Goal: Information Seeking & Learning: Understand process/instructions

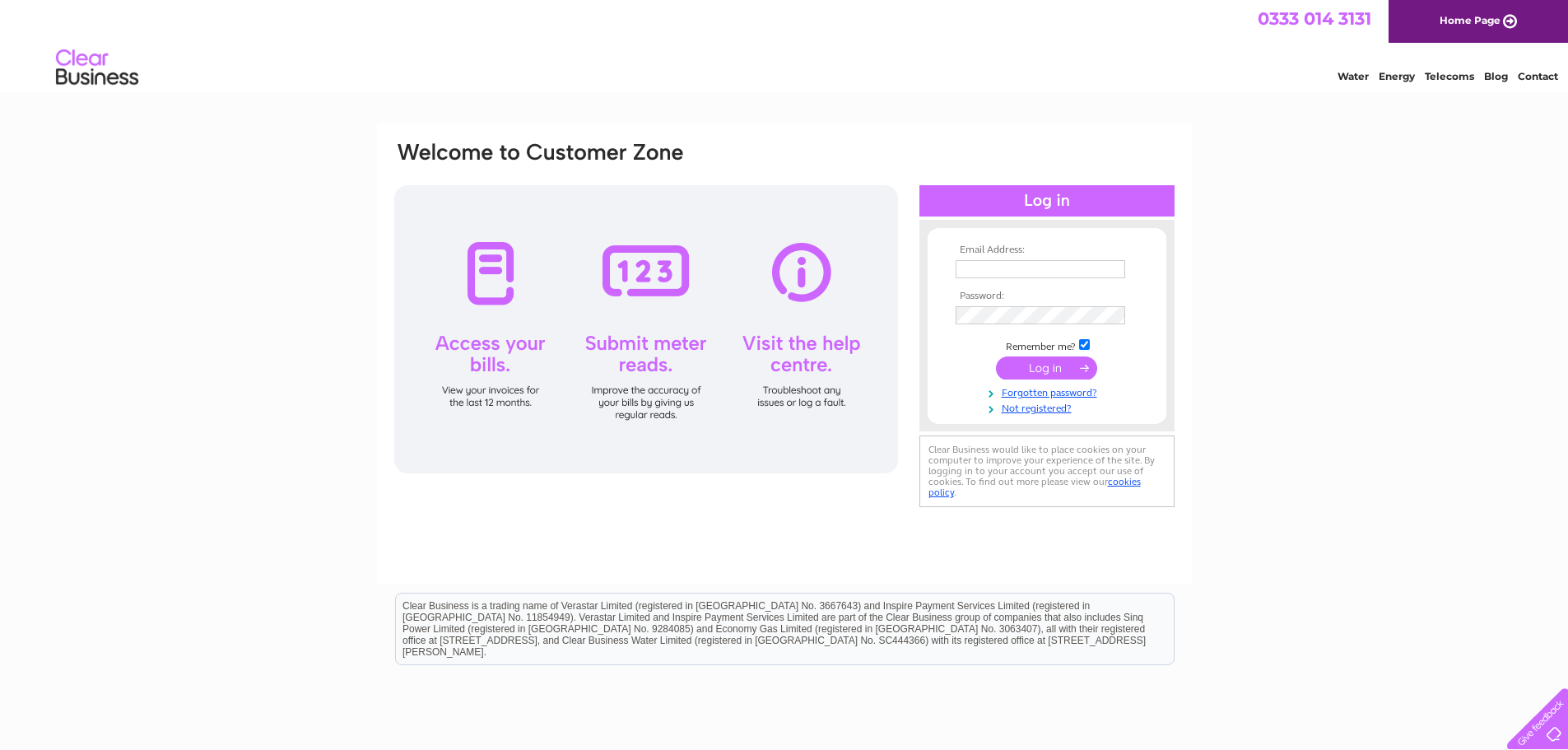
type input "[EMAIL_ADDRESS][DOMAIN_NAME]"
click at [1062, 370] on input "submit" at bounding box center [1047, 368] width 101 height 23
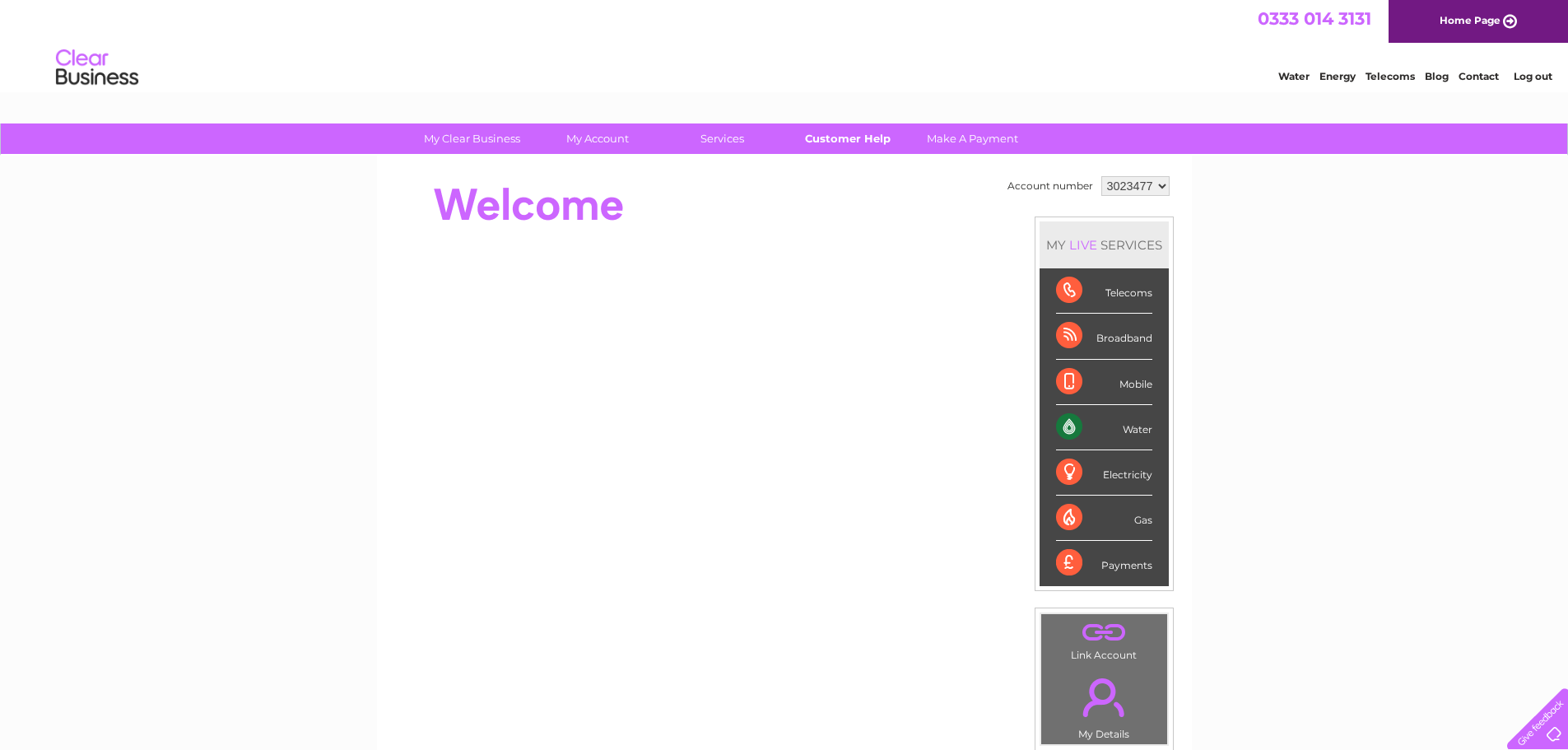
click at [878, 135] on link "Customer Help" at bounding box center [847, 139] width 135 height 31
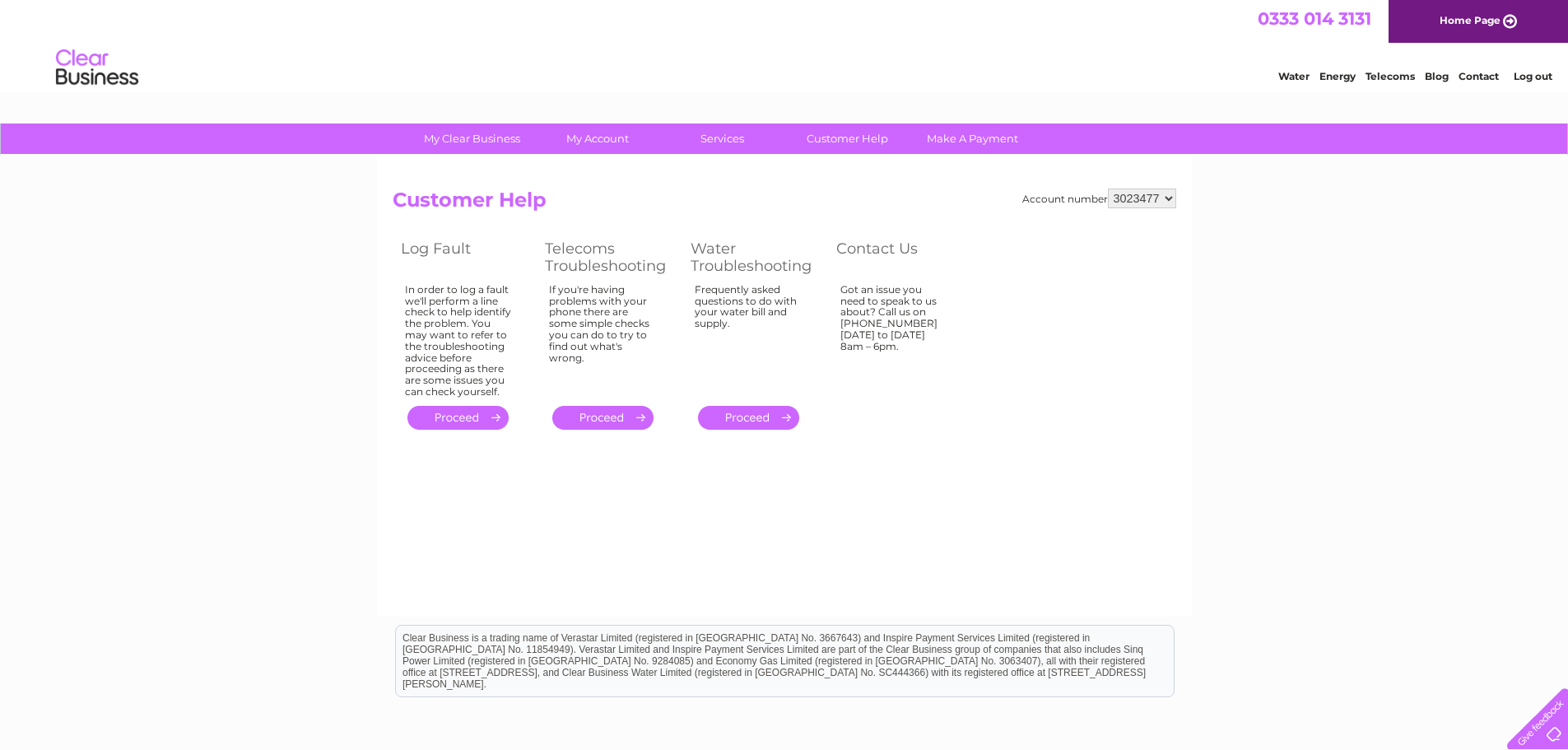
click at [748, 420] on link "." at bounding box center [748, 418] width 101 height 24
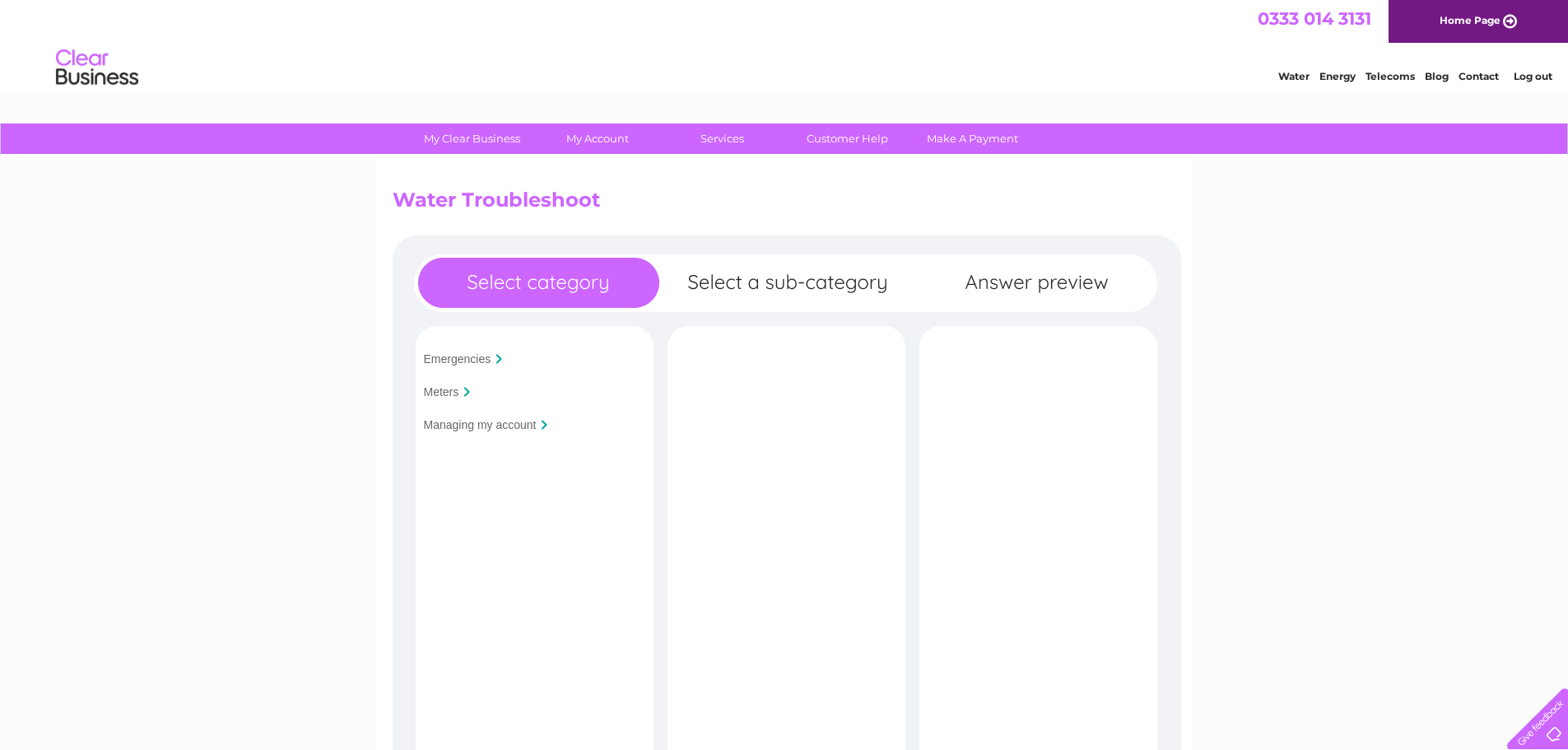
click at [476, 425] on input "Managing my account" at bounding box center [480, 425] width 112 height 13
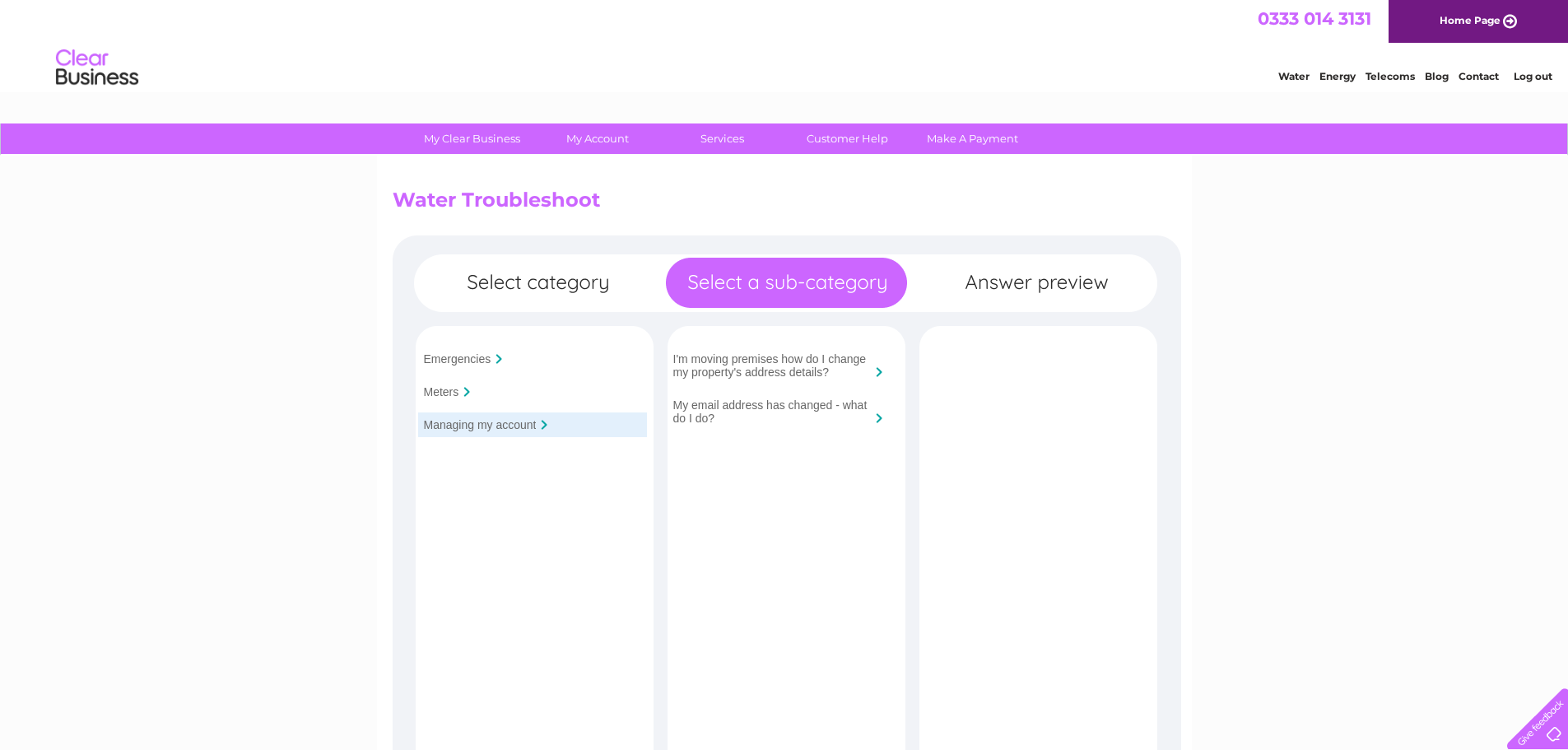
click at [807, 367] on input "I'm moving premises how do I change my property's address details?" at bounding box center [772, 365] width 198 height 26
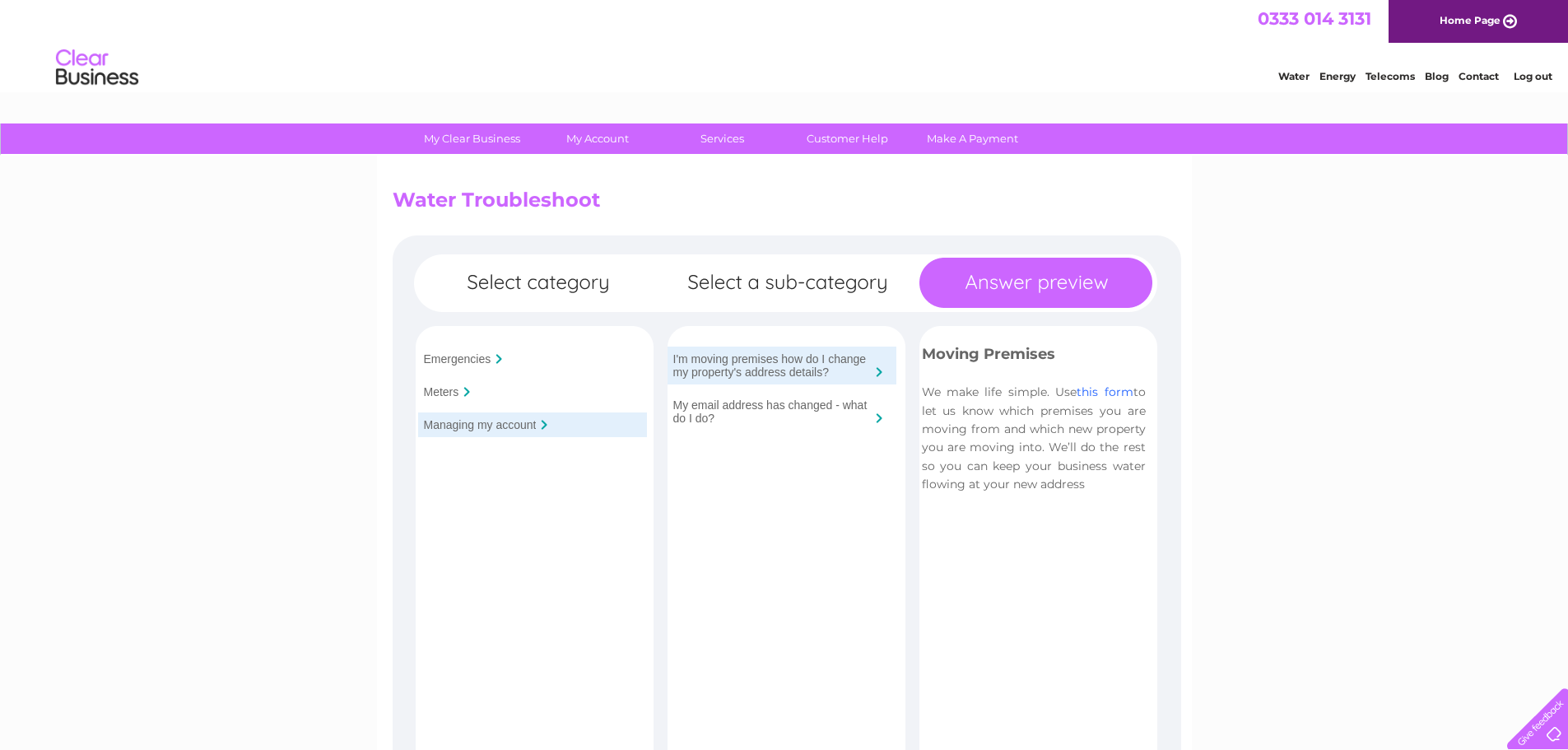
click at [1112, 388] on link "this form" at bounding box center [1105, 391] width 56 height 14
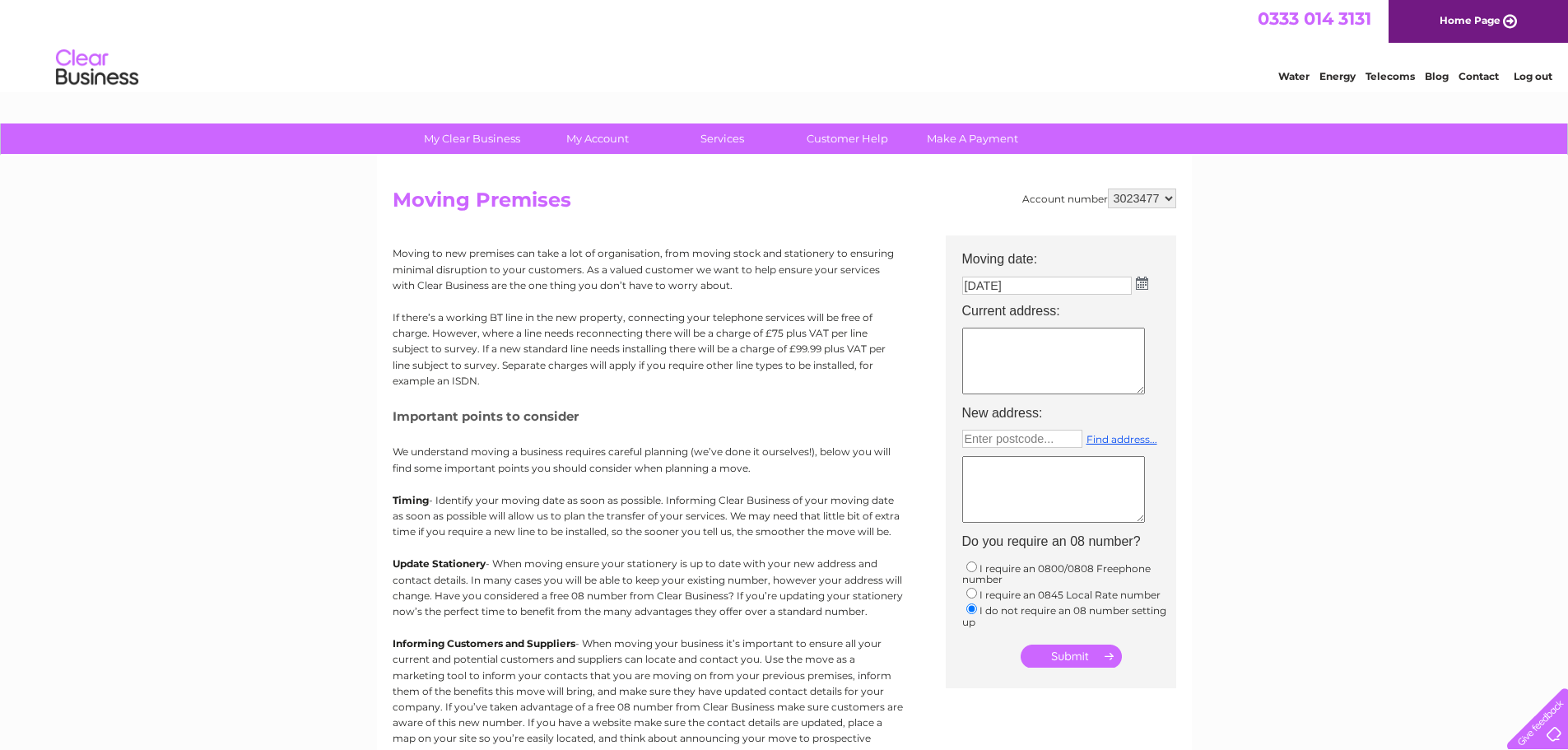
scroll to position [83, 0]
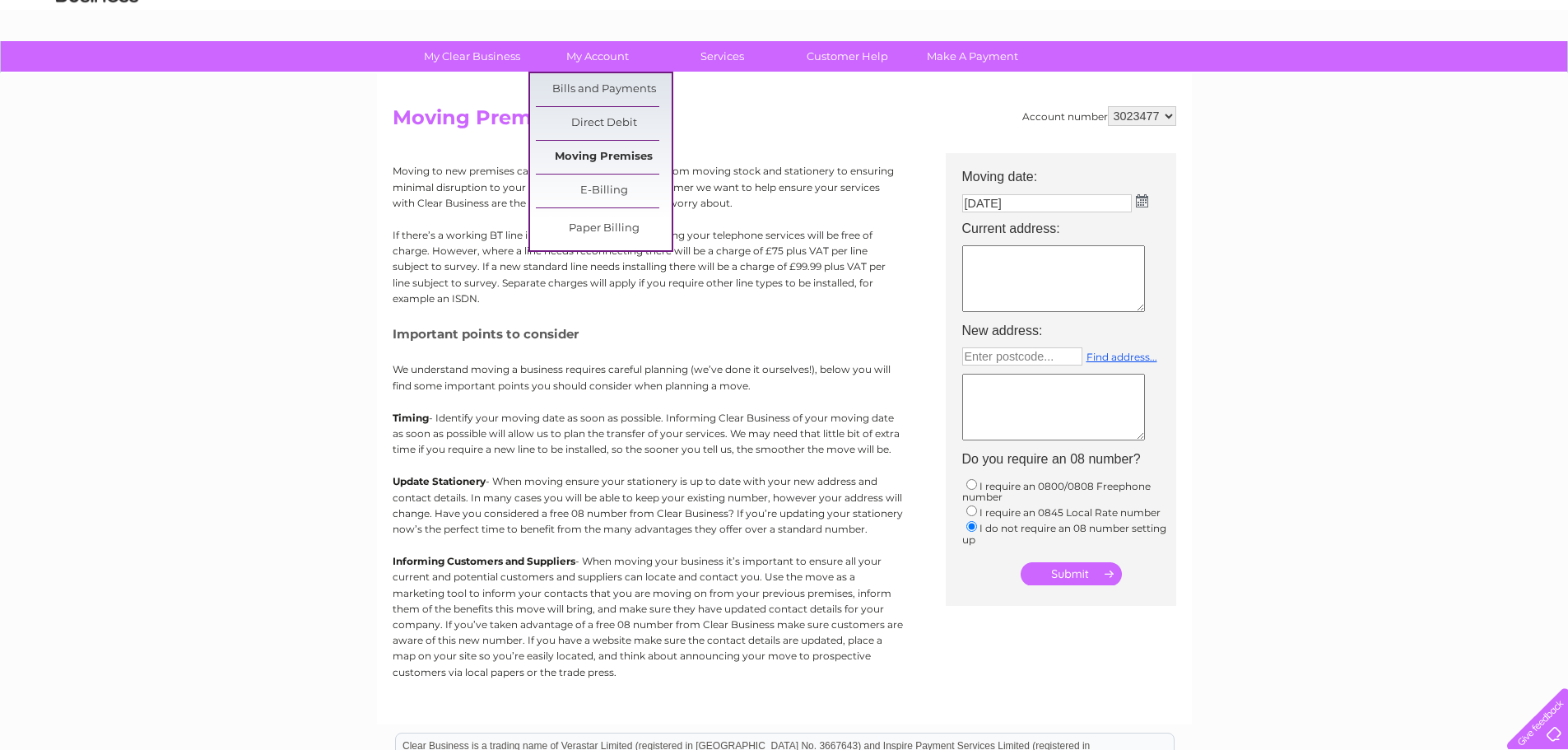
click at [622, 149] on link "Moving Premises" at bounding box center [603, 157] width 135 height 33
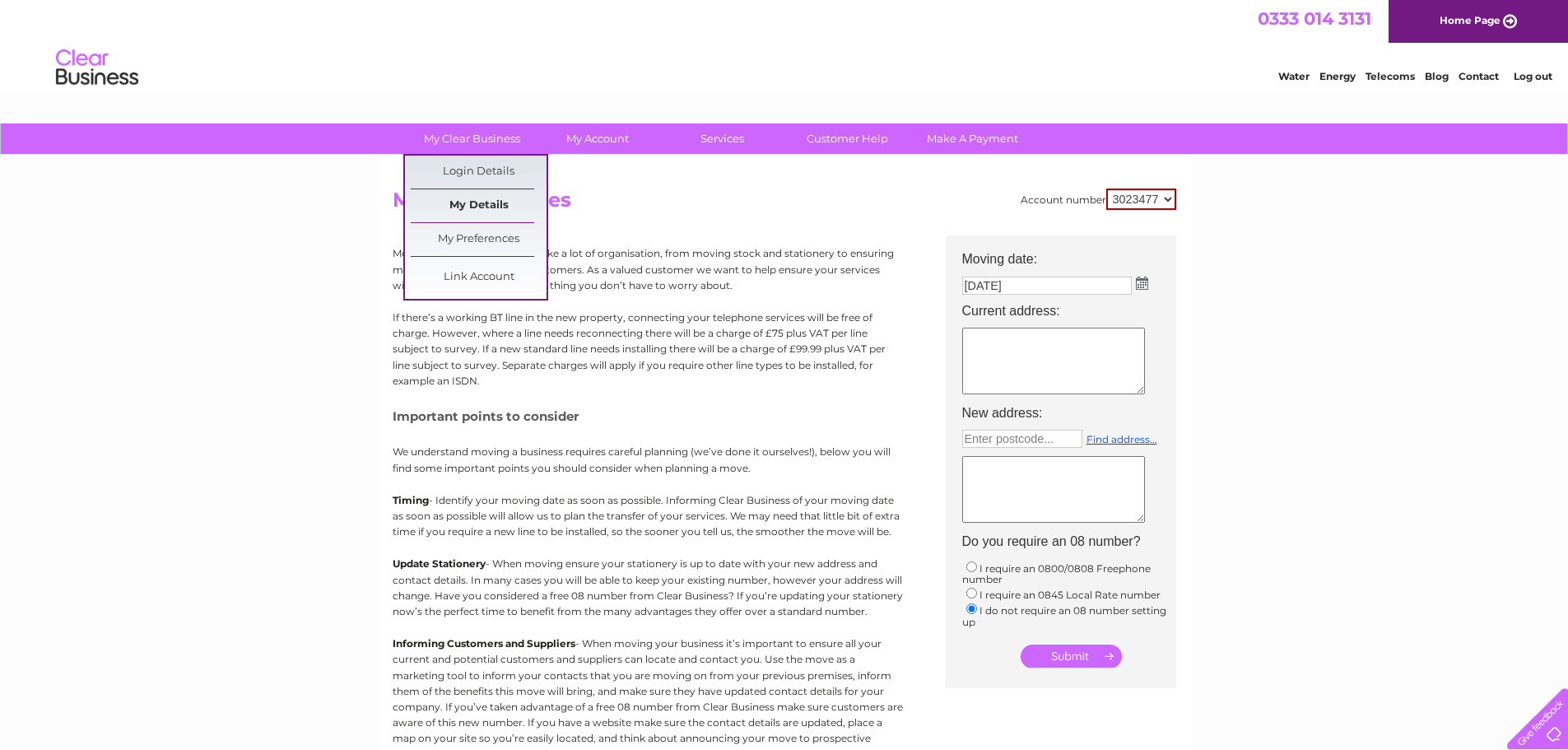
click at [462, 208] on link "My Details" at bounding box center [478, 206] width 135 height 33
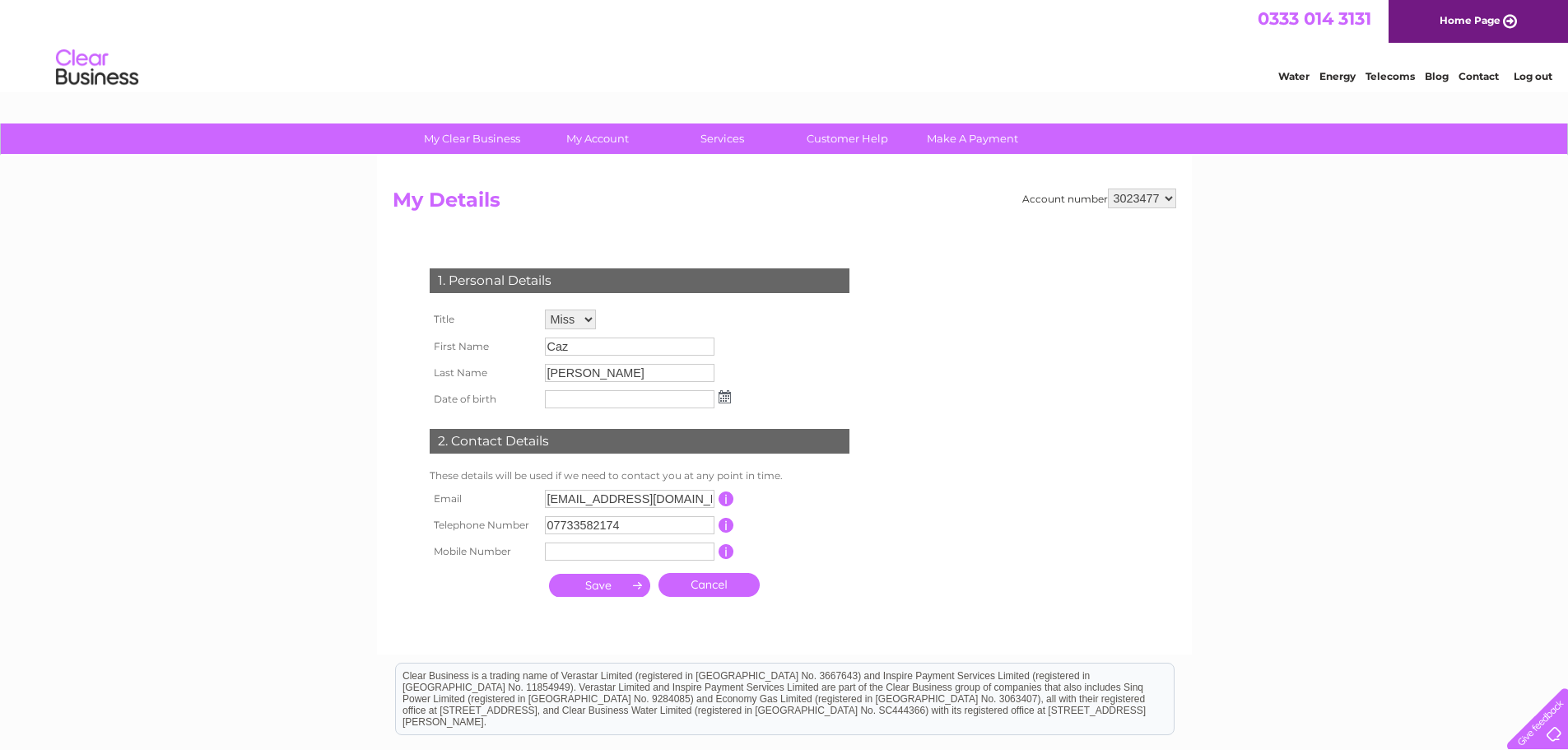
click at [727, 584] on link "Cancel" at bounding box center [709, 585] width 101 height 24
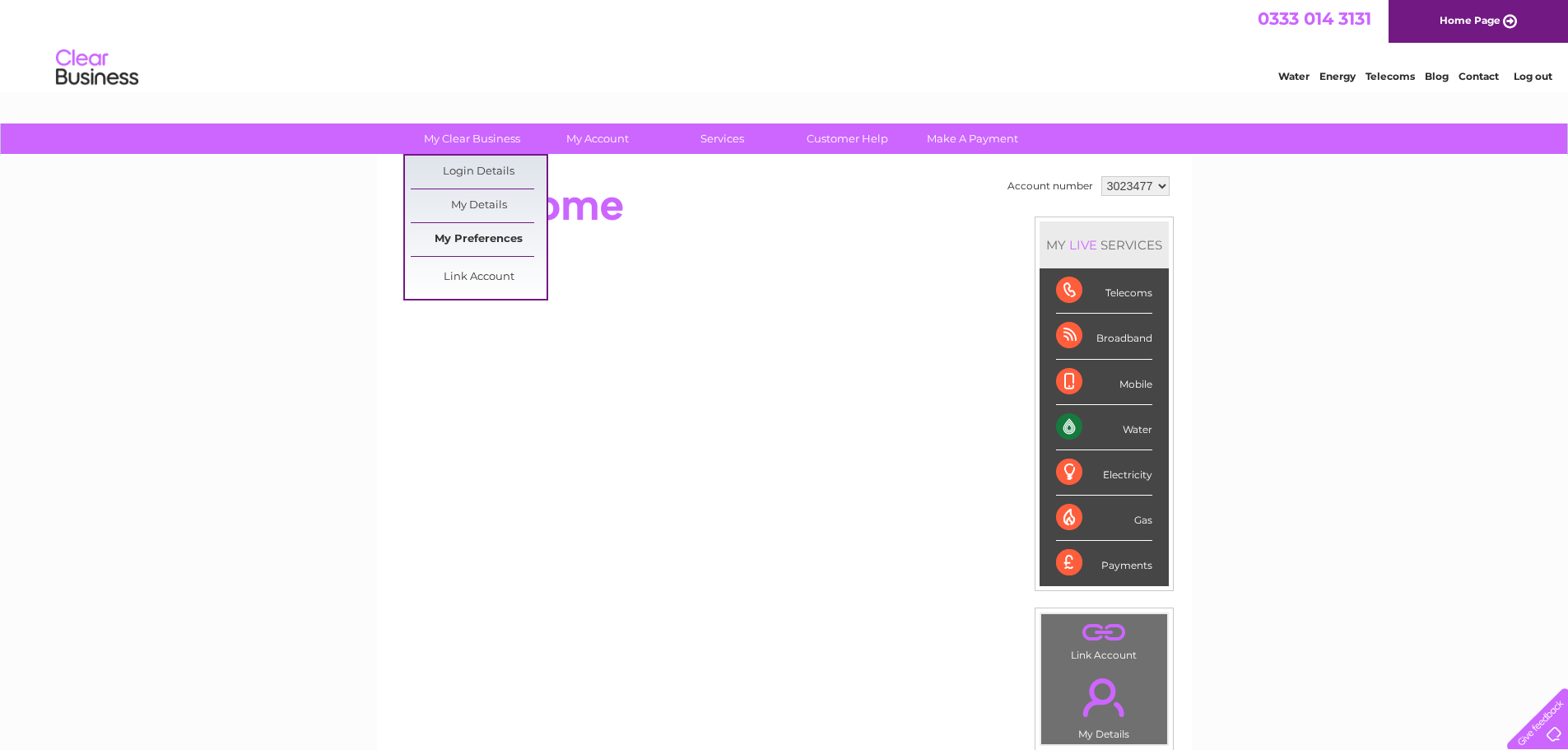
click at [494, 242] on link "My Preferences" at bounding box center [478, 239] width 135 height 33
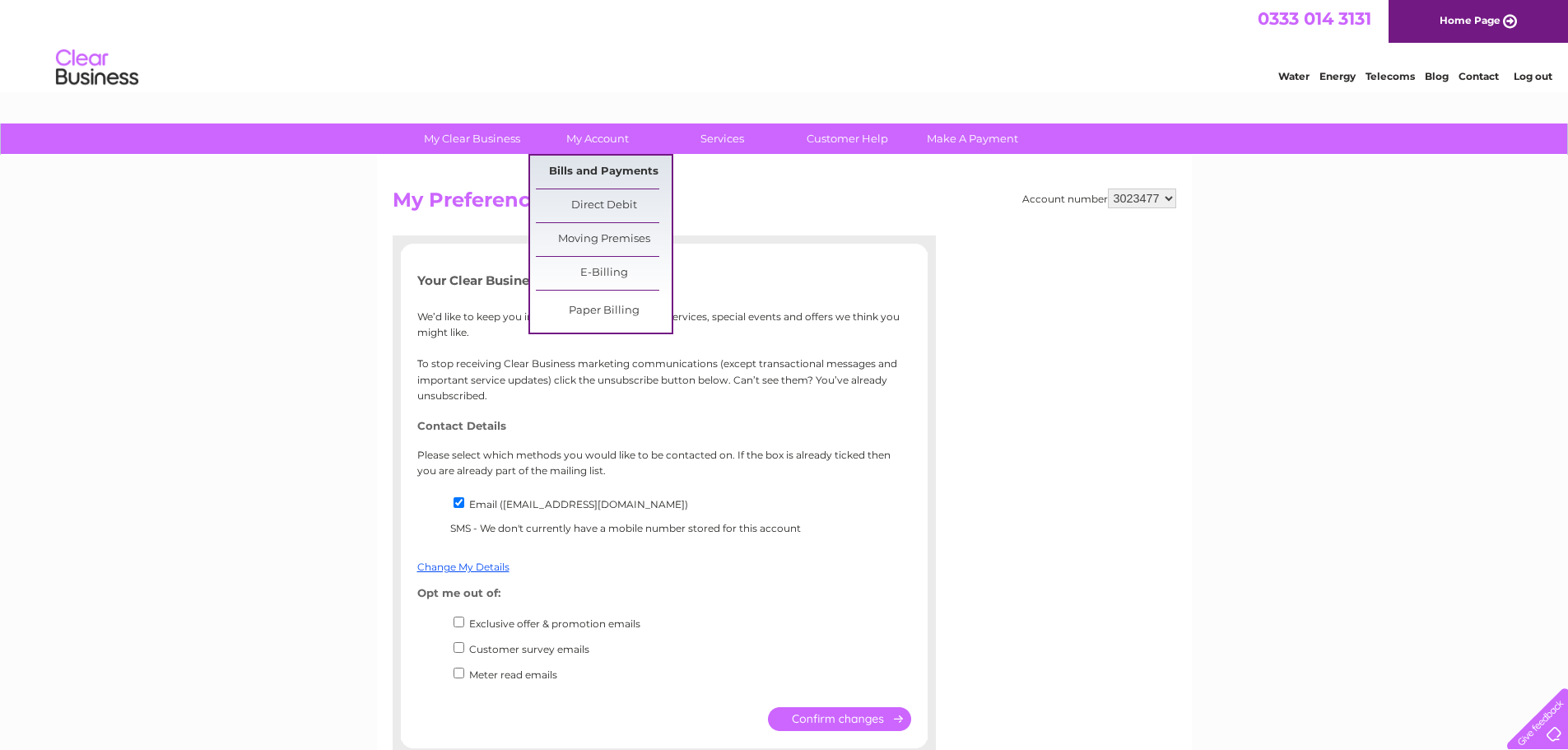
click at [621, 176] on link "Bills and Payments" at bounding box center [603, 172] width 135 height 33
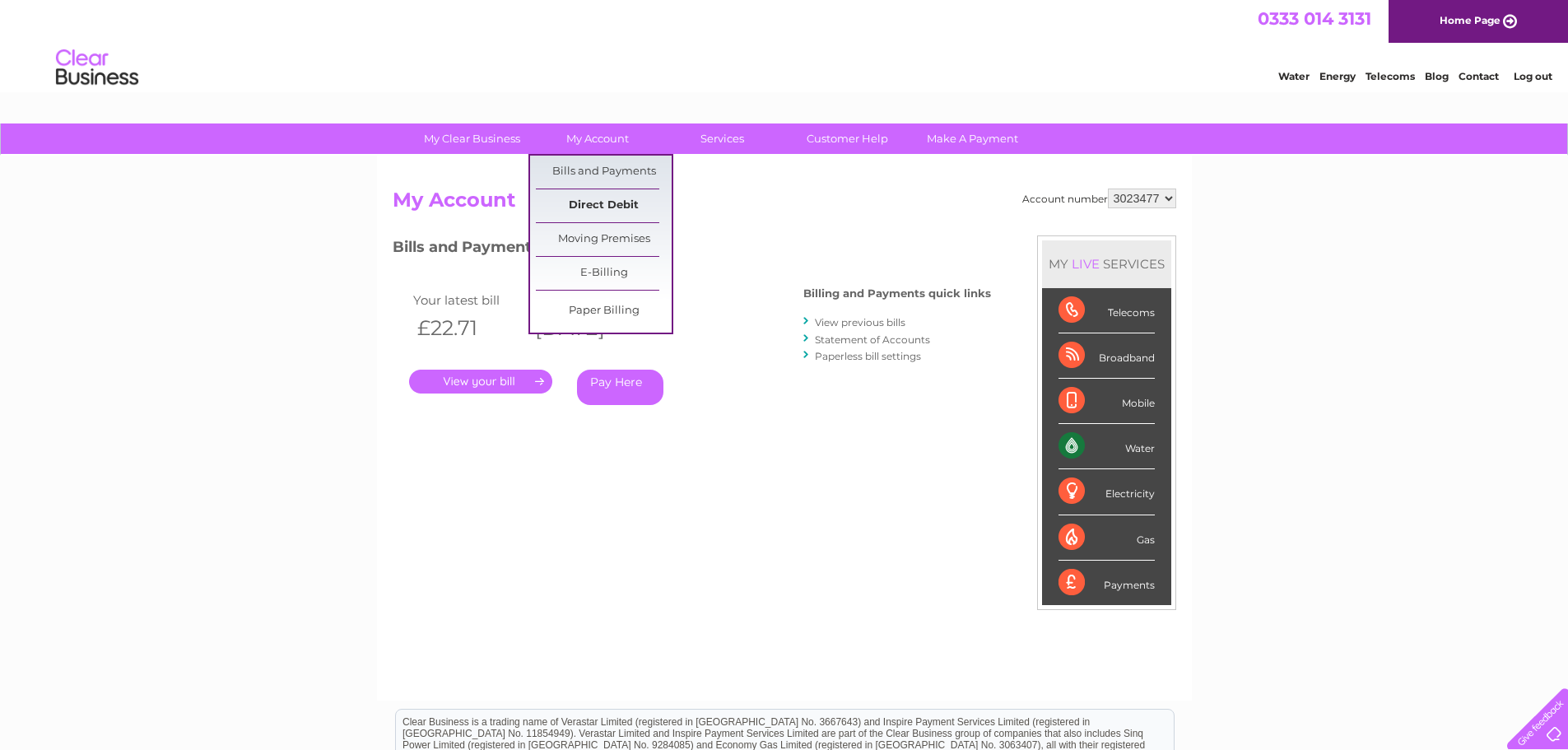
click at [607, 209] on link "Direct Debit" at bounding box center [603, 206] width 135 height 33
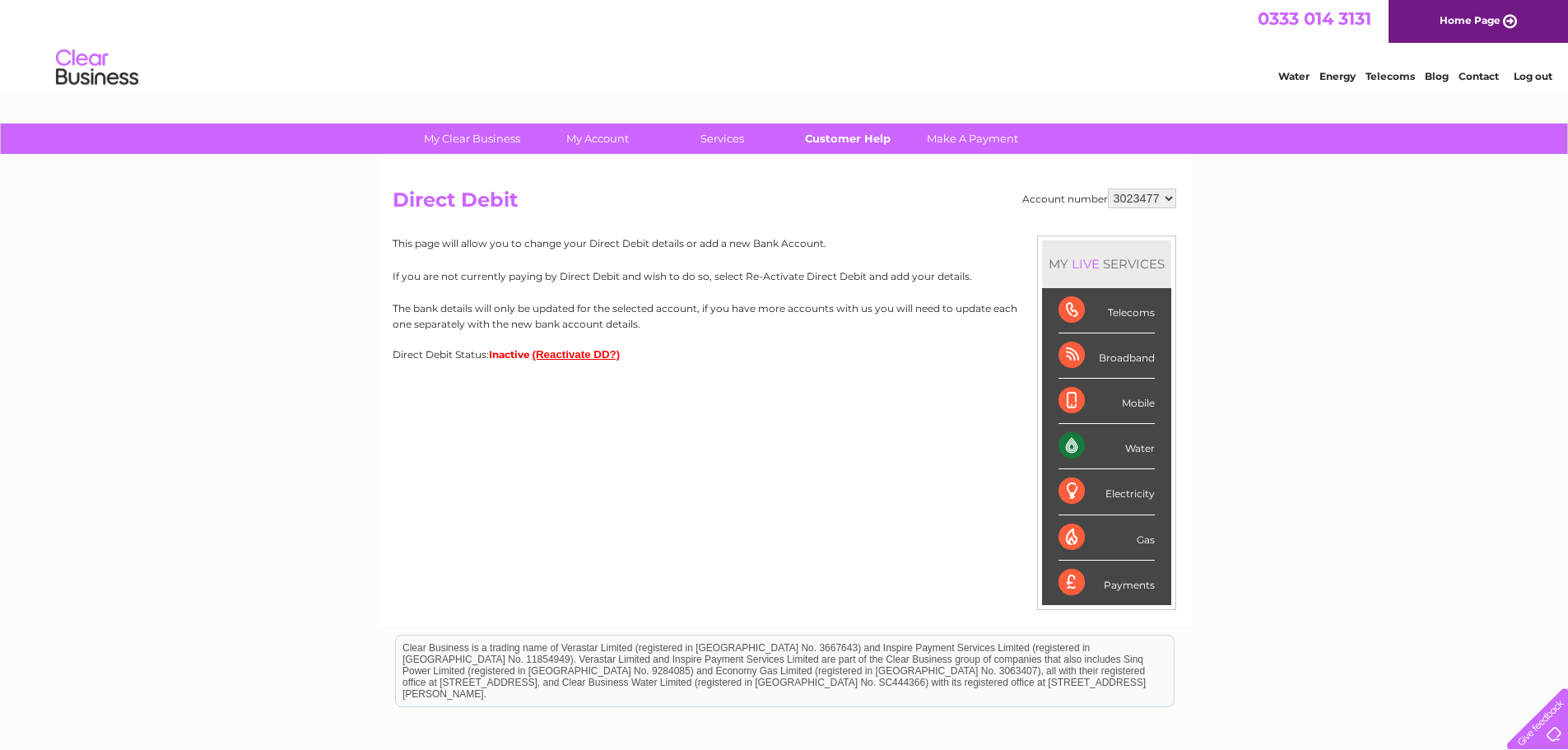
click at [838, 143] on link "Customer Help" at bounding box center [847, 139] width 135 height 31
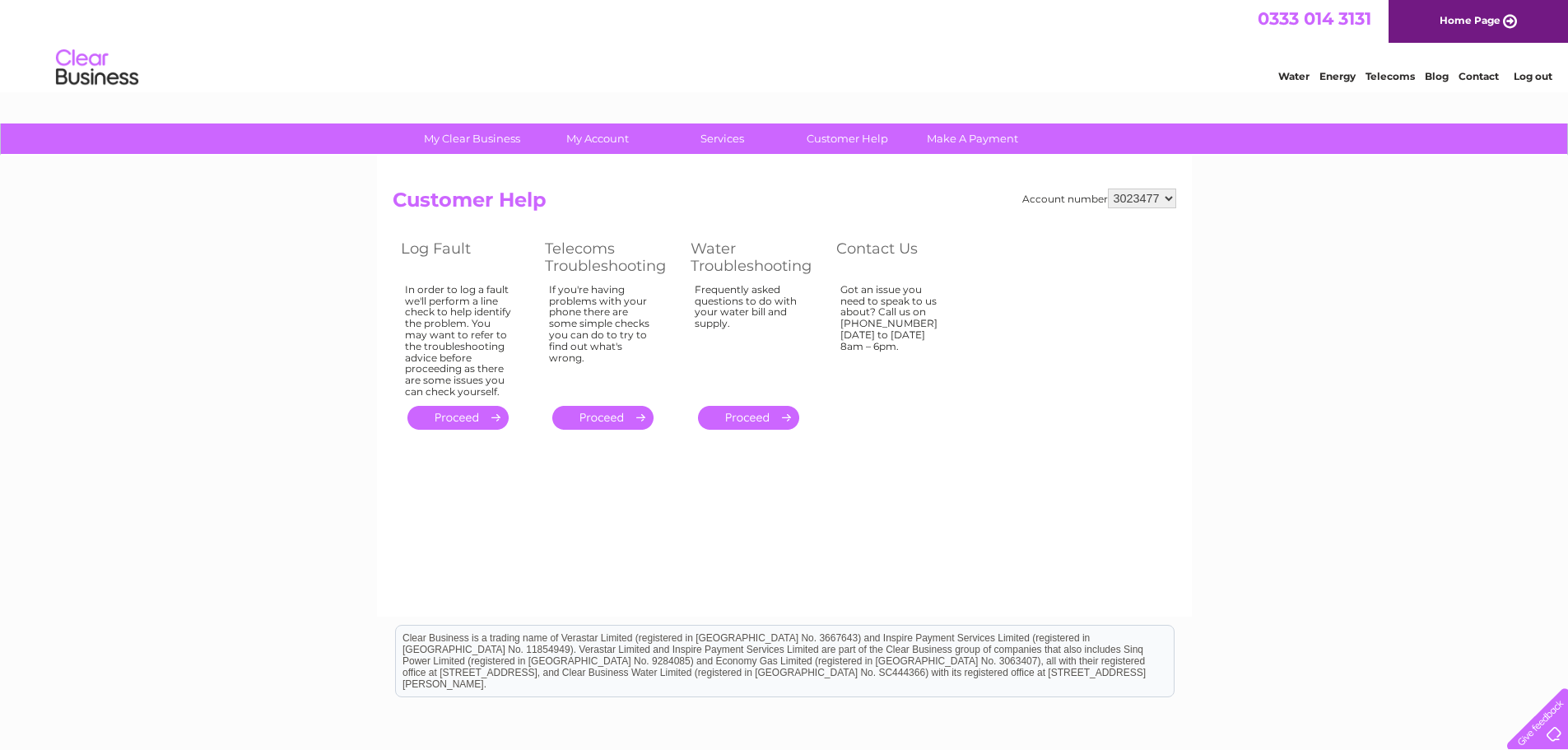
click at [1482, 78] on link "Contact" at bounding box center [1479, 76] width 40 height 12
